Goal: Find specific page/section: Find specific page/section

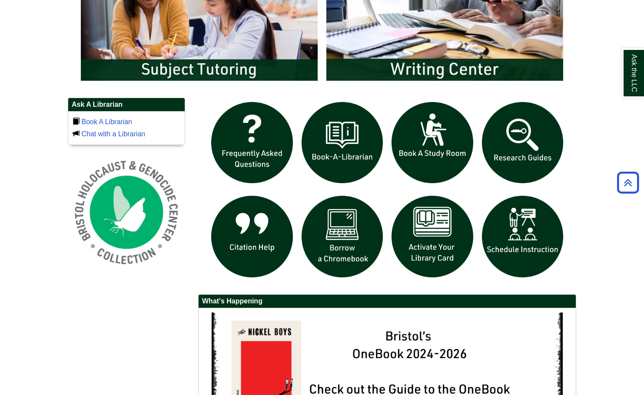
scroll to position [521, 0]
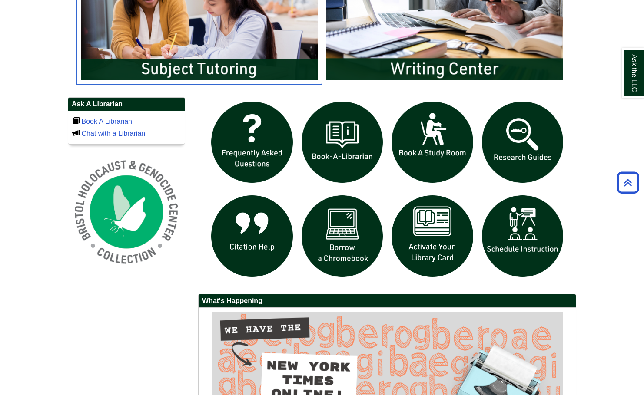
click at [181, 64] on img "slideshow" at bounding box center [198, 18] width 245 height 132
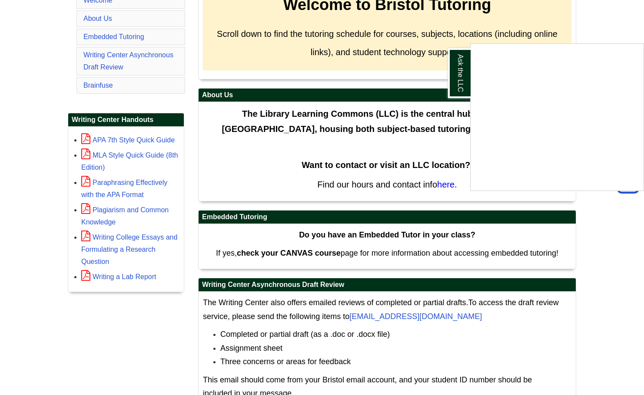
scroll to position [195, 0]
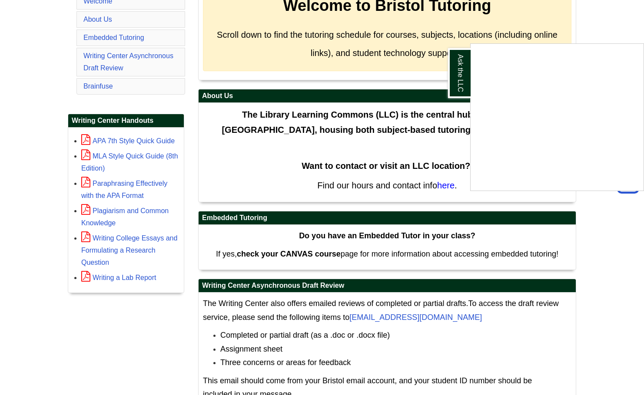
click at [616, 338] on div "Ask the LLC" at bounding box center [322, 197] width 644 height 395
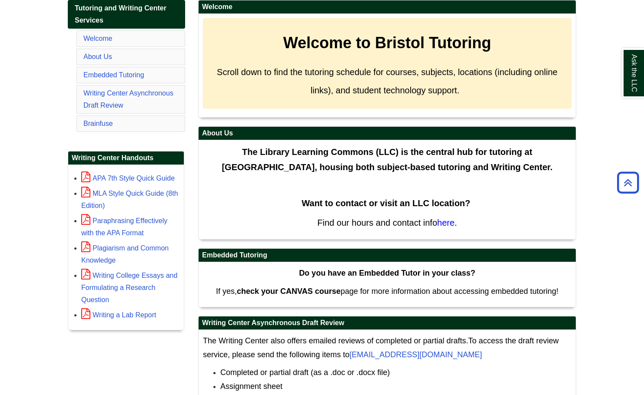
scroll to position [0, 0]
